Goal: Information Seeking & Learning: Compare options

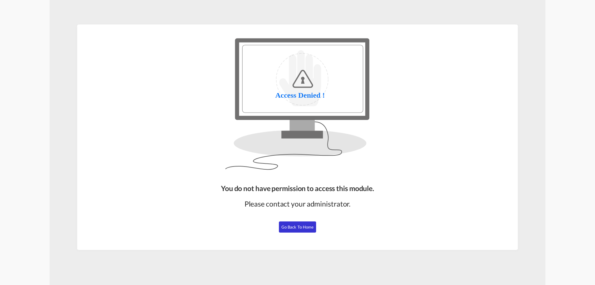
click at [298, 226] on span "Go Back to Home" at bounding box center [298, 227] width 33 height 5
drag, startPoint x: 305, startPoint y: 229, endPoint x: 81, endPoint y: 61, distance: 280.0
click at [305, 229] on span "Go Back to Home" at bounding box center [298, 227] width 33 height 5
